Goal: Find specific page/section: Find specific page/section

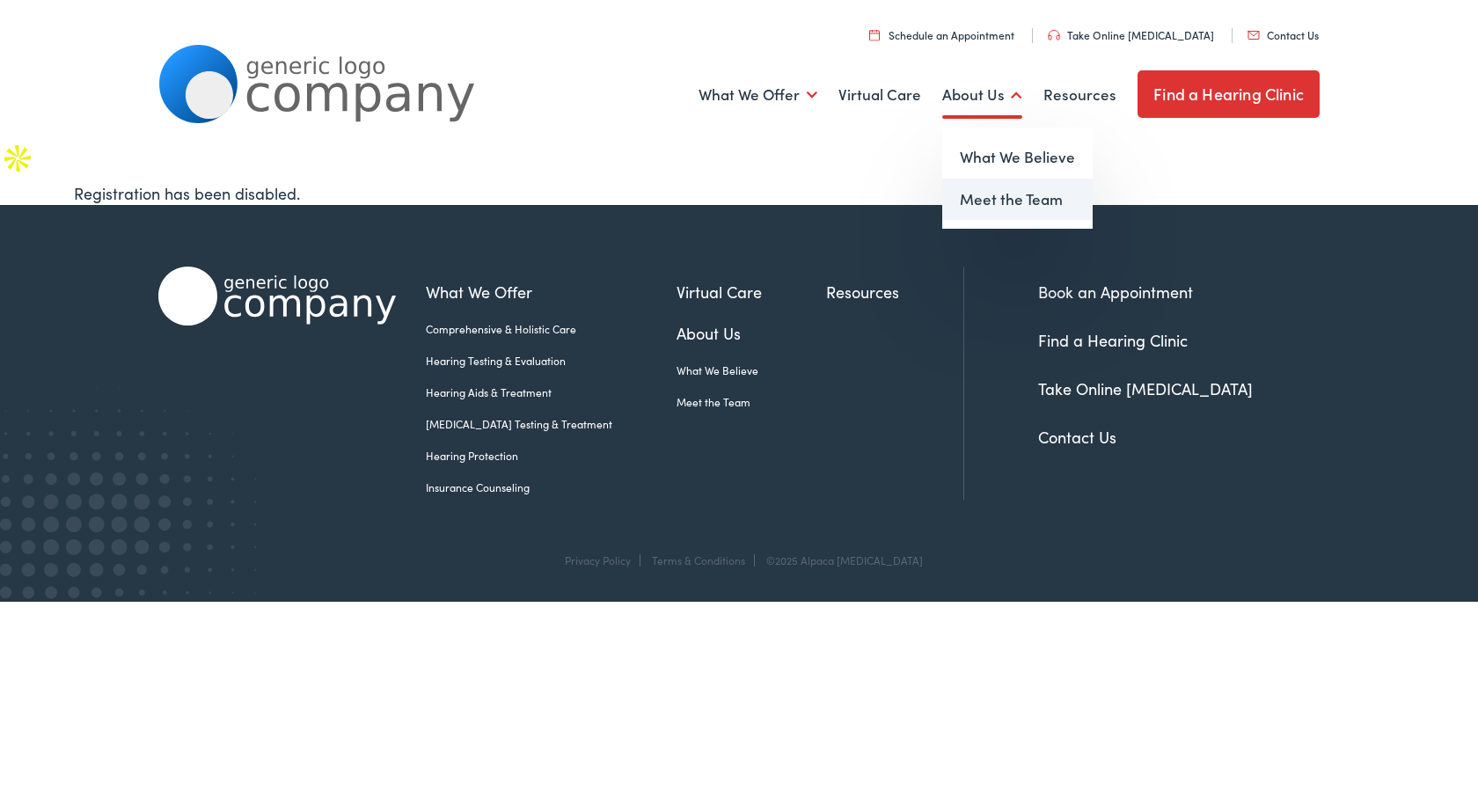
click at [970, 207] on link "Meet the Team" at bounding box center [1017, 200] width 150 height 42
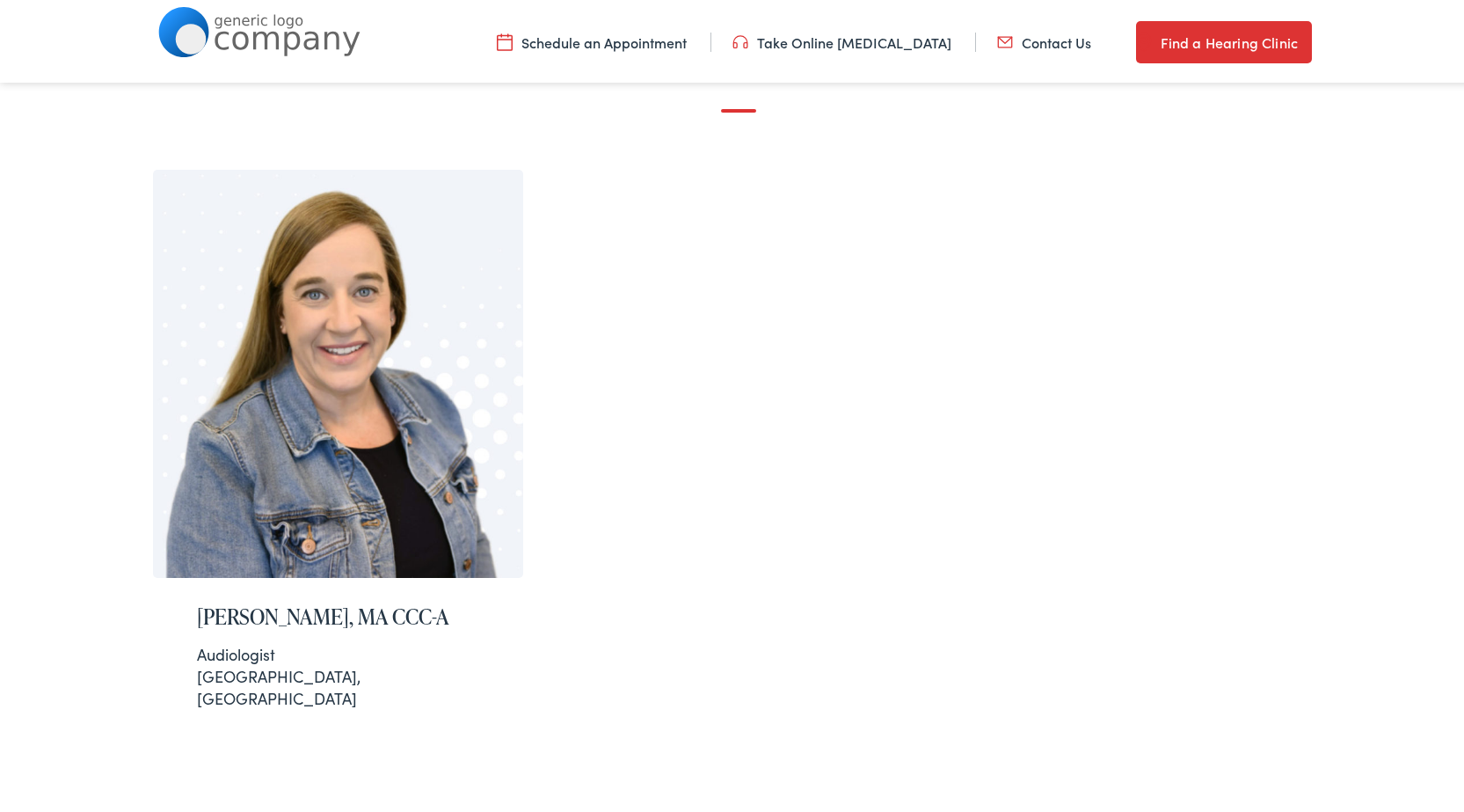
scroll to position [204, 0]
